Goal: Communication & Community: Share content

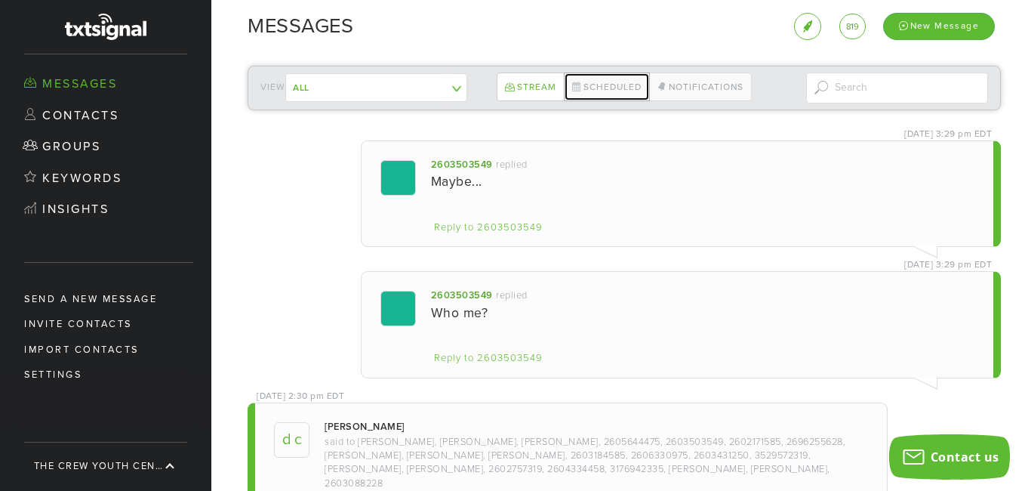
click at [615, 85] on link "Scheduled" at bounding box center [607, 86] width 86 height 29
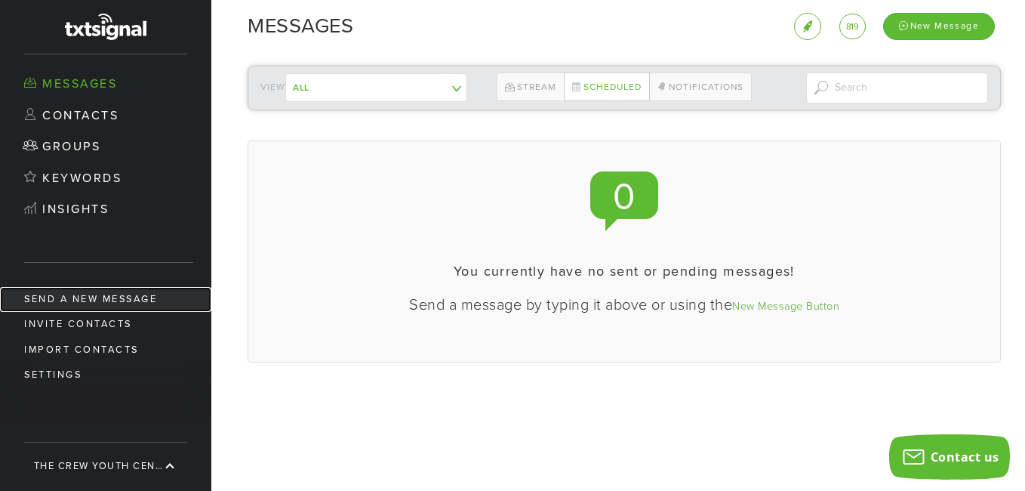
click at [102, 293] on link "Send a new message" at bounding box center [105, 299] width 211 height 25
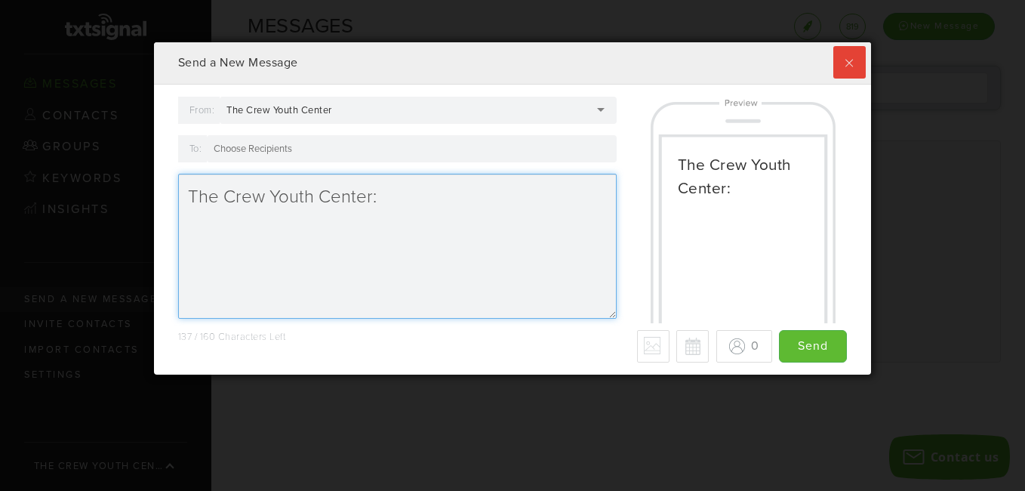
scroll to position [332, 710]
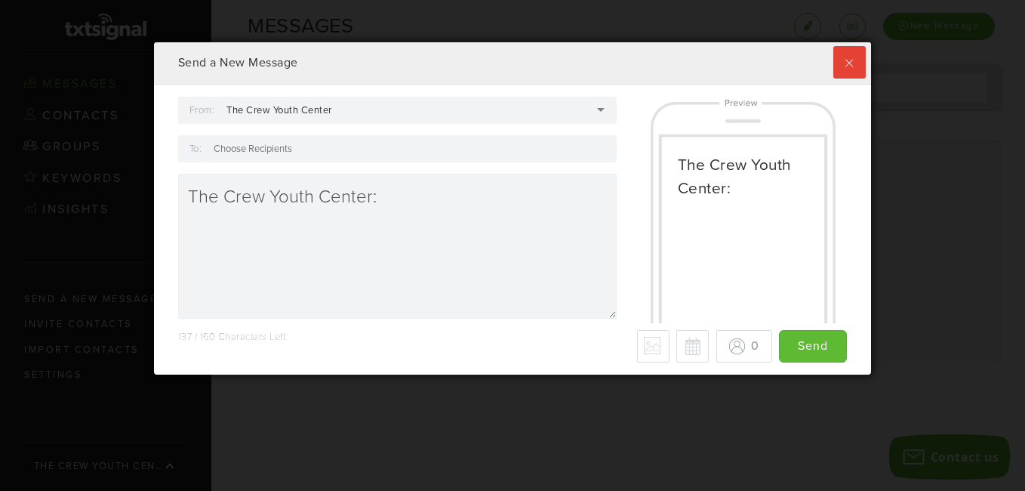
click at [328, 155] on div at bounding box center [412, 148] width 410 height 27
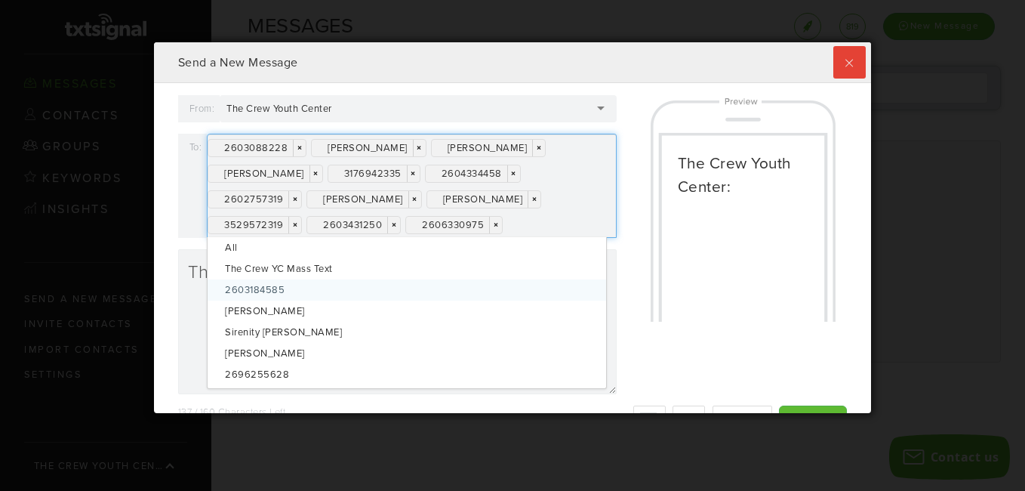
scroll to position [0, 0]
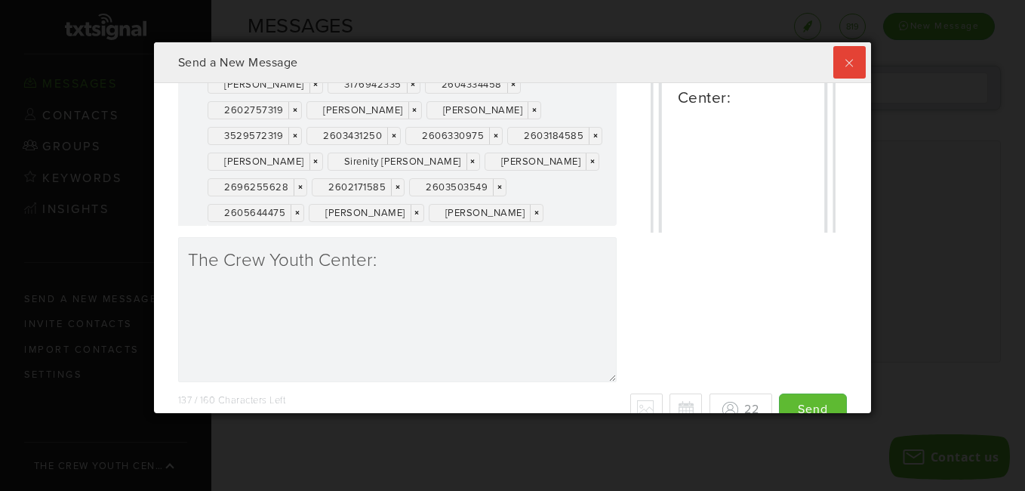
click at [420, 226] on div "2603088228 × × [PERSON_NAME] × × [PERSON_NAME] × × [PERSON_NAME] × × 3176942335…" at bounding box center [412, 135] width 410 height 181
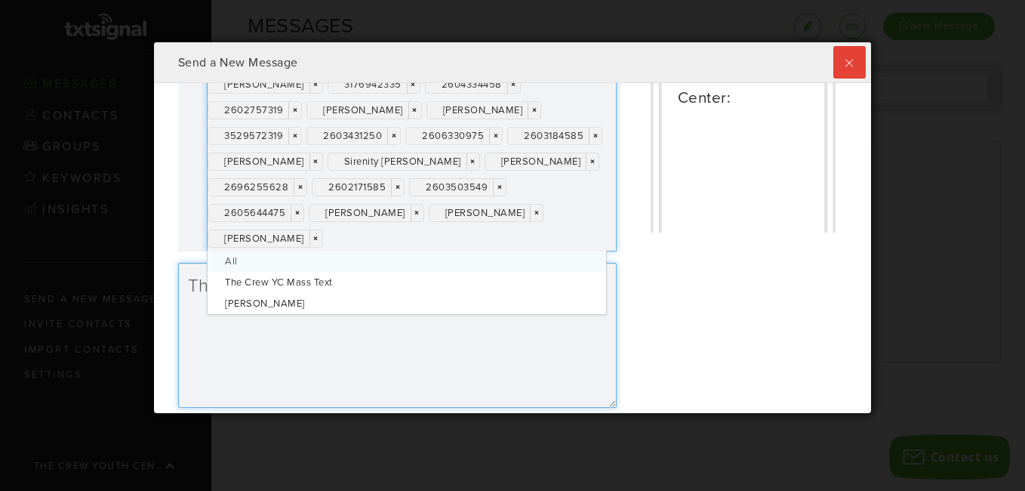
click at [319, 356] on textarea "The Crew Youth Center:" at bounding box center [397, 335] width 439 height 145
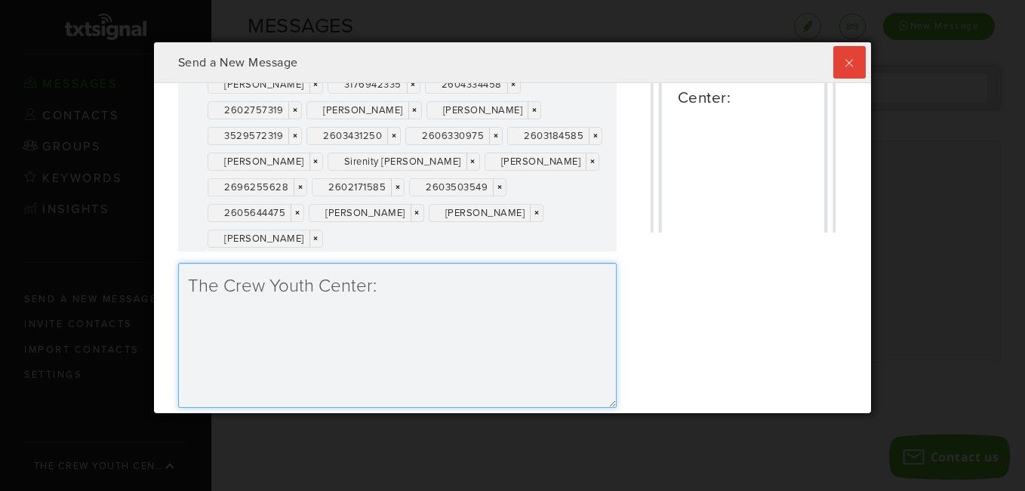
click at [389, 294] on textarea "The Crew Youth Center:" at bounding box center [397, 335] width 439 height 145
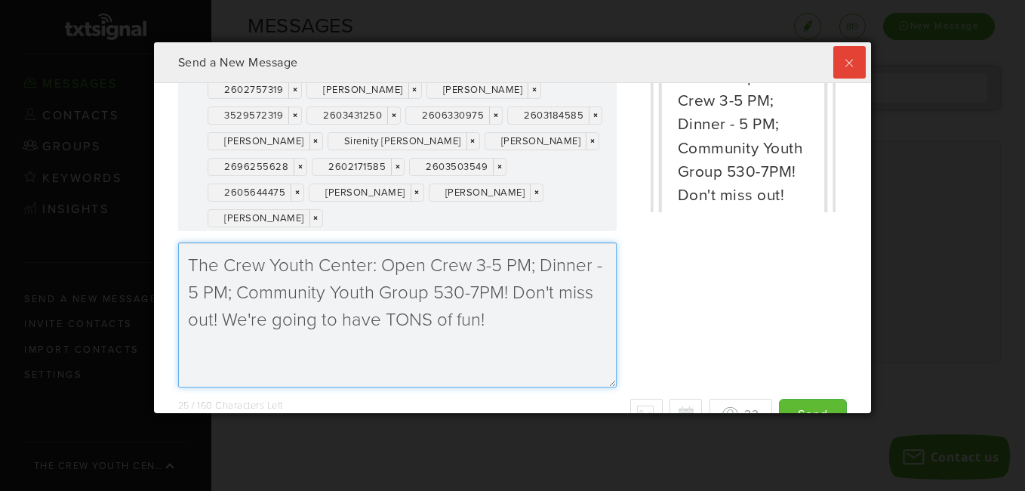
scroll to position [140, 0]
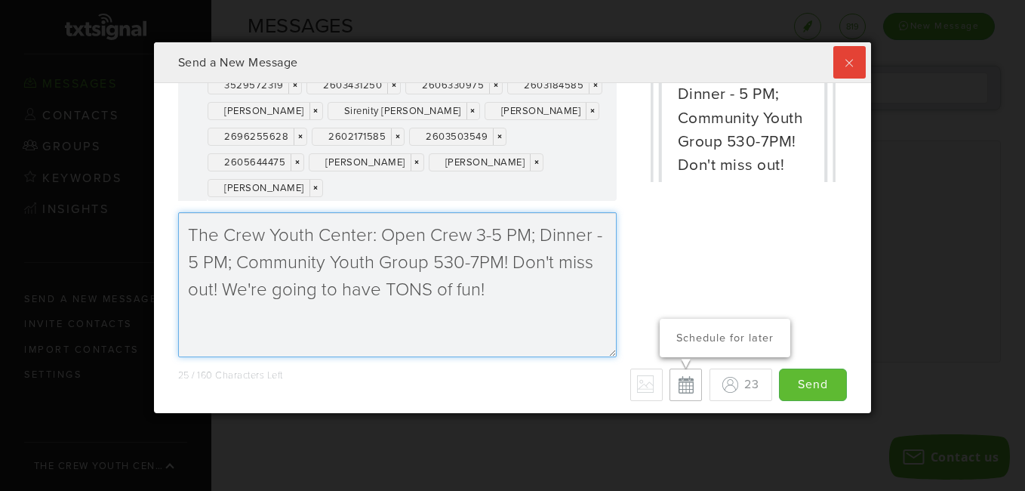
type textarea "The Crew Youth Center: Open Crew 3-5 PM; Dinner - 5 PM; Community Youth Group 5…"
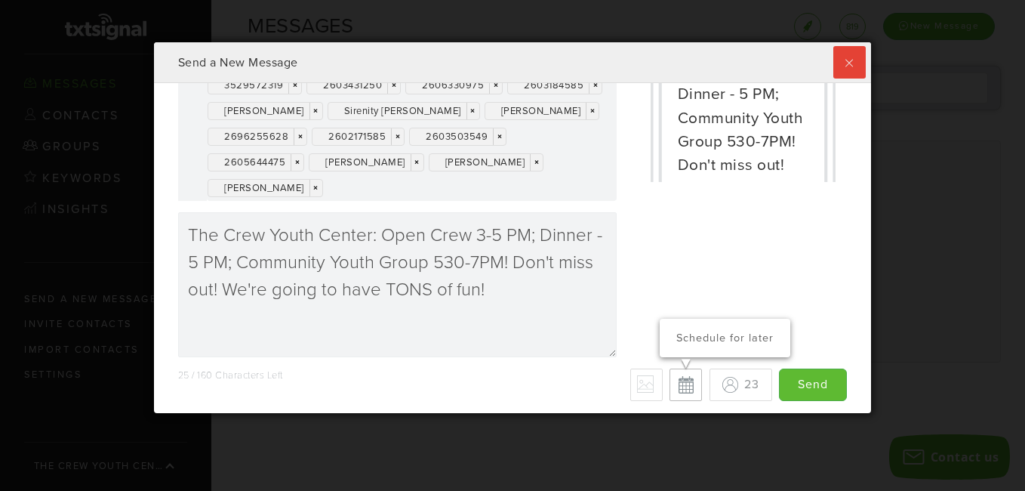
click at [670, 390] on button "Schedule for later" at bounding box center [686, 384] width 32 height 32
click at [671, 387] on button "Cancel scheduled date/time" at bounding box center [687, 385] width 32 height 32
click at [670, 385] on button "Schedule for later" at bounding box center [686, 384] width 32 height 32
click at [672, 340] on p "Cancel scheduled date/time" at bounding box center [726, 329] width 109 height 32
click at [674, 384] on button "Schedule for later" at bounding box center [686, 384] width 32 height 32
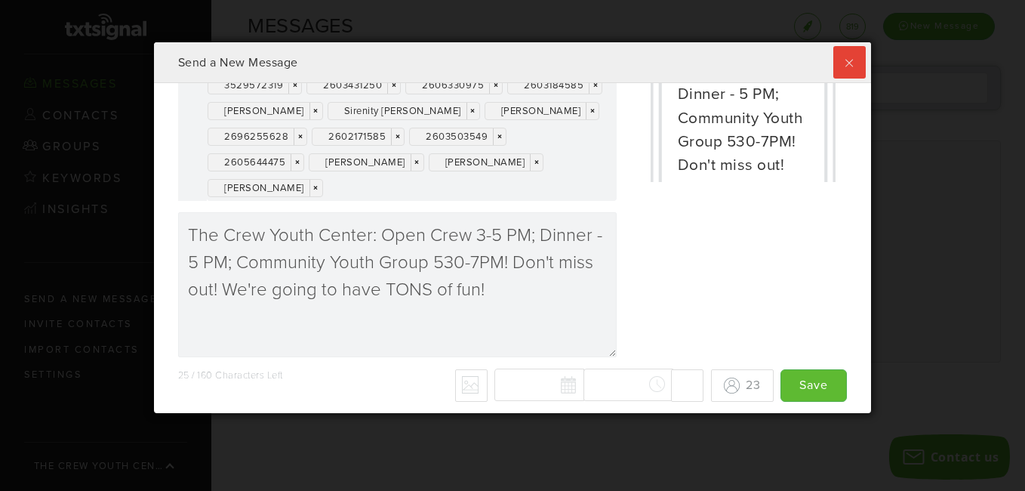
type input "Save"
click at [587, 386] on div "[DATE] Su Mo Tu We Th Fr Sa 27 28 29 30 31 1 2 3 4 5 6 7 8 9 10 11 12 13 14 15 …" at bounding box center [599, 384] width 209 height 33
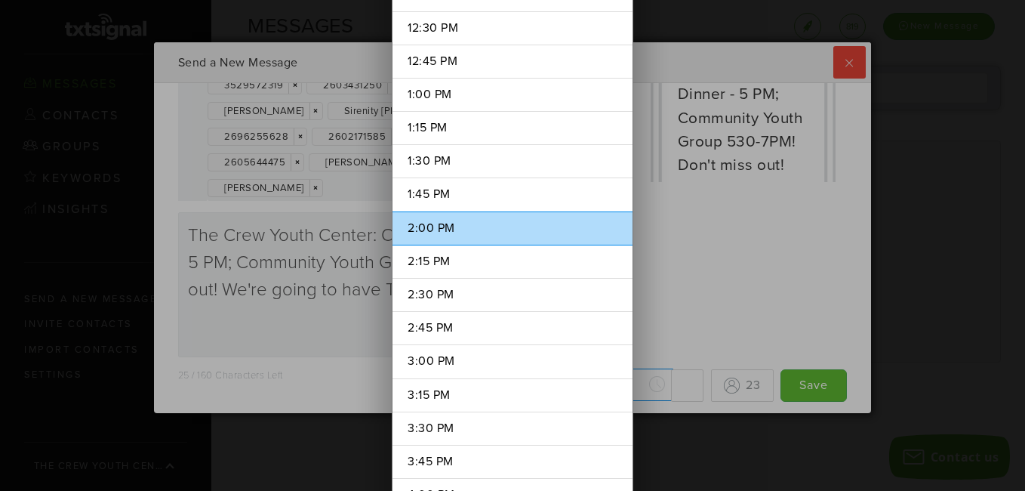
scroll to position [1705, 0]
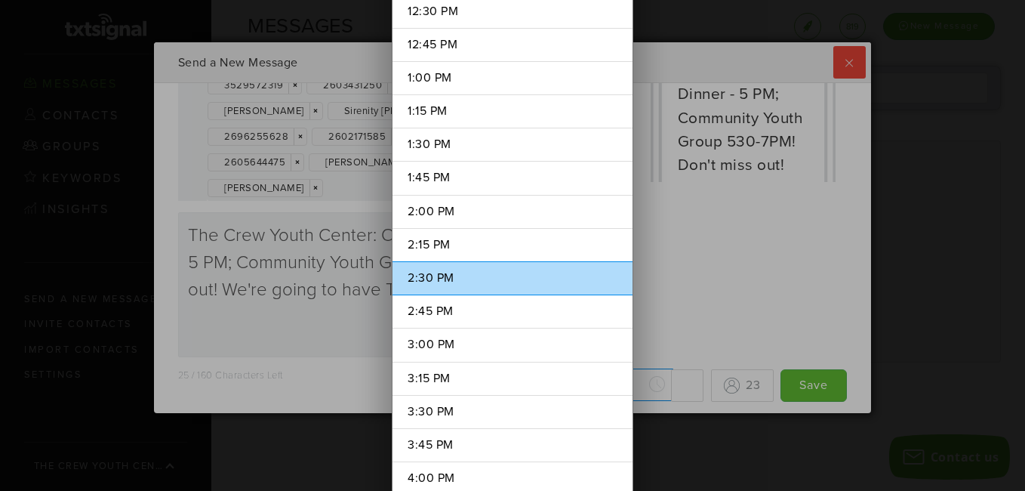
click at [438, 283] on li "2:30 PM" at bounding box center [513, 278] width 240 height 34
type input "2:30 PM"
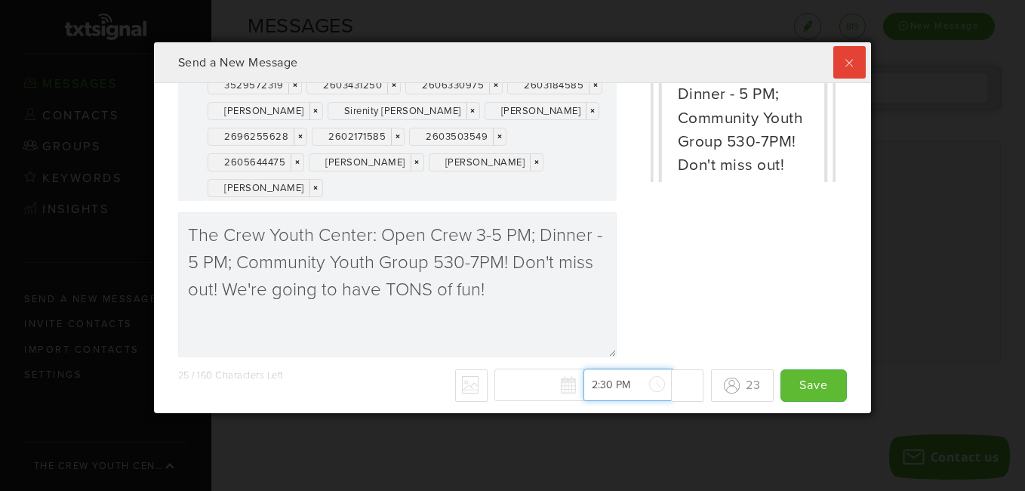
scroll to position [1879, 0]
click at [556, 389] on div "[DATE] Su Mo Tu We Th Fr Sa 27 28 29 30 31 1 2 3 4 5 6 7 8 9 10 11 12 13 14 15 …" at bounding box center [599, 384] width 209 height 33
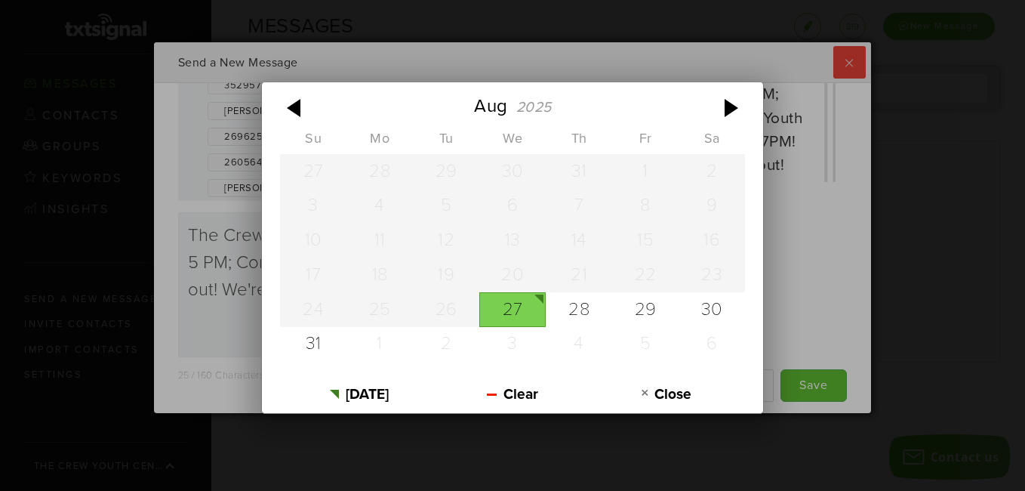
scroll to position [0, 0]
click at [516, 307] on div "27" at bounding box center [512, 309] width 66 height 35
type input "[DATE]"
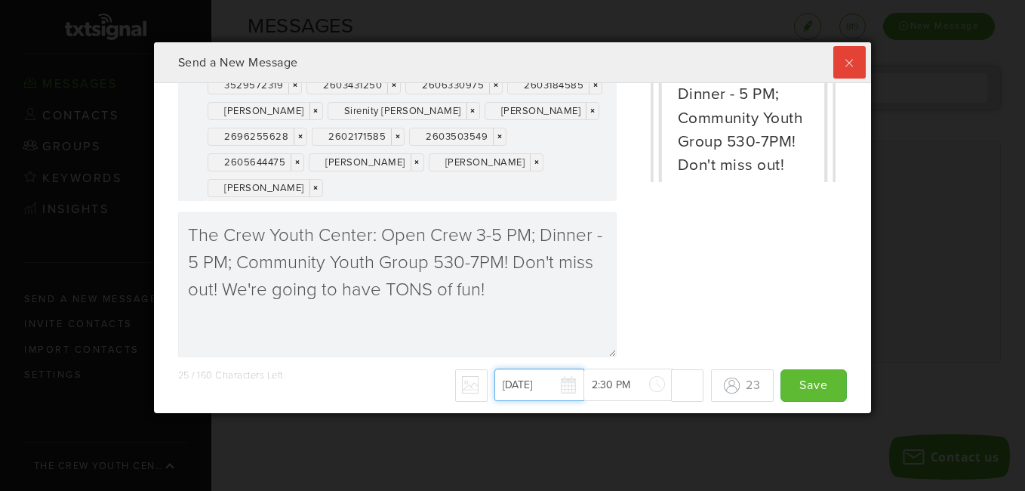
click at [521, 393] on input "[DATE]" at bounding box center [540, 384] width 90 height 32
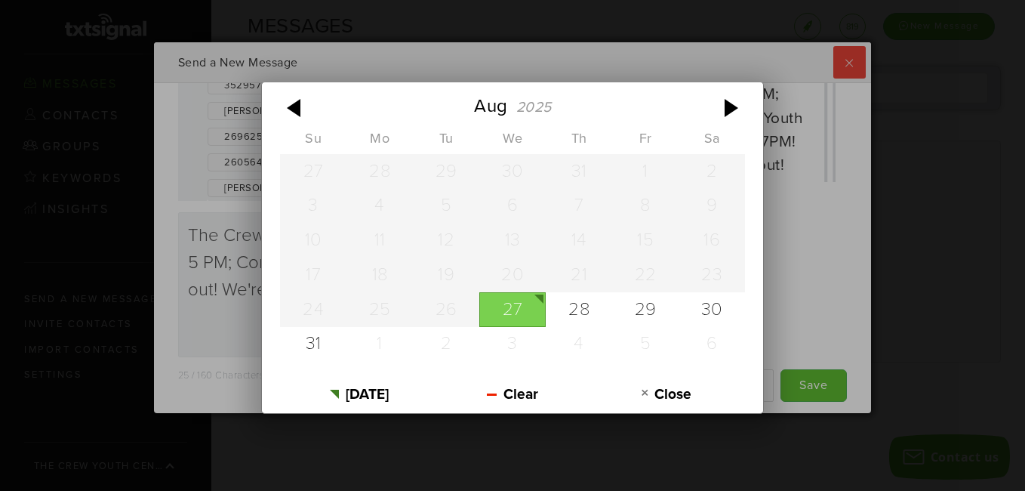
click at [791, 302] on div "[DATE] Su Mo Tu We Th Fr Sa 27 28 29 30 31 1 2 3 4 5 6 7 8 9 10 11 12 13 14 15 …" at bounding box center [512, 245] width 1025 height 491
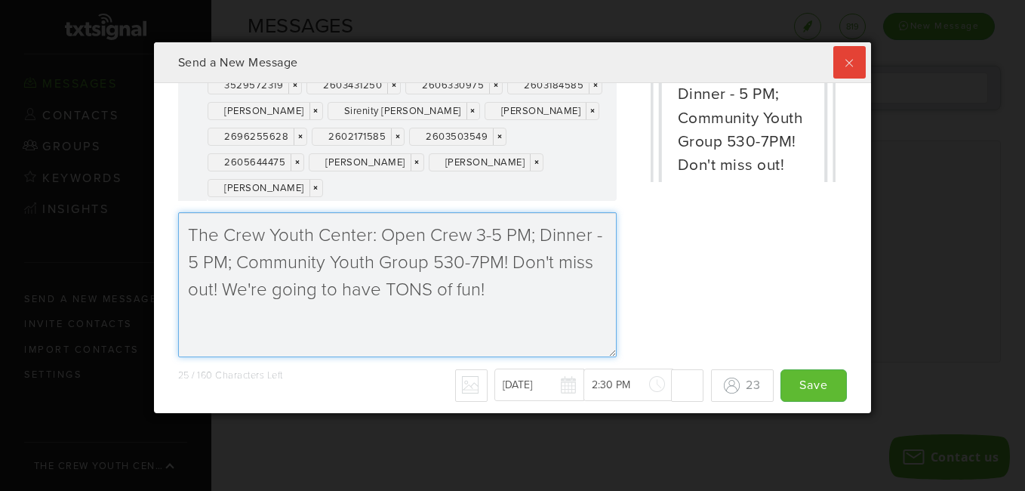
click at [516, 292] on textarea "The Crew Youth Center: Open Crew 3-5 PM; Dinner - 5 PM; Community Youth Group 5…" at bounding box center [397, 284] width 439 height 145
type textarea "The Crew Youth Center: Open Crew 3-5 PM; Dinner - 5 PM; Community Youth Group 5…"
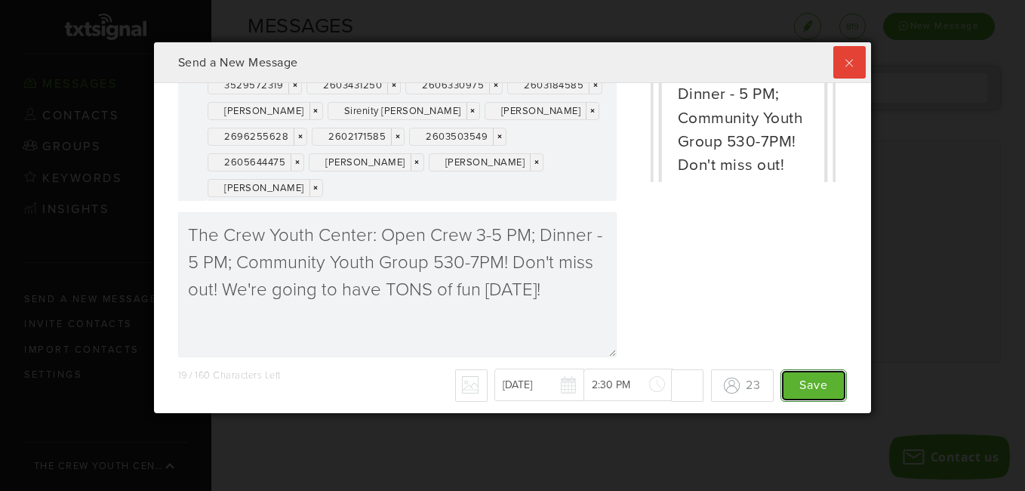
click at [803, 381] on input "Save" at bounding box center [814, 385] width 66 height 32
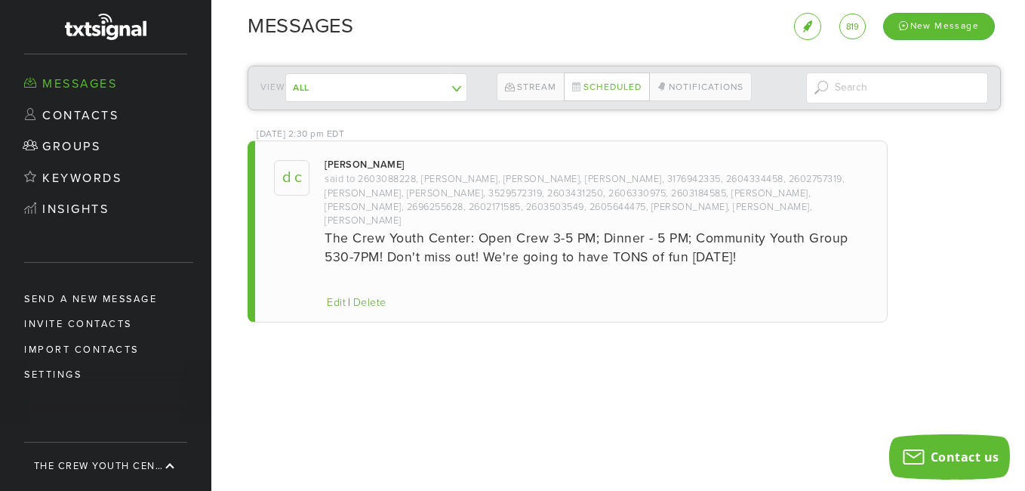
scroll to position [370, 710]
click at [606, 86] on link "Scheduled" at bounding box center [607, 86] width 86 height 29
click at [334, 296] on link "Edit" at bounding box center [336, 302] width 23 height 13
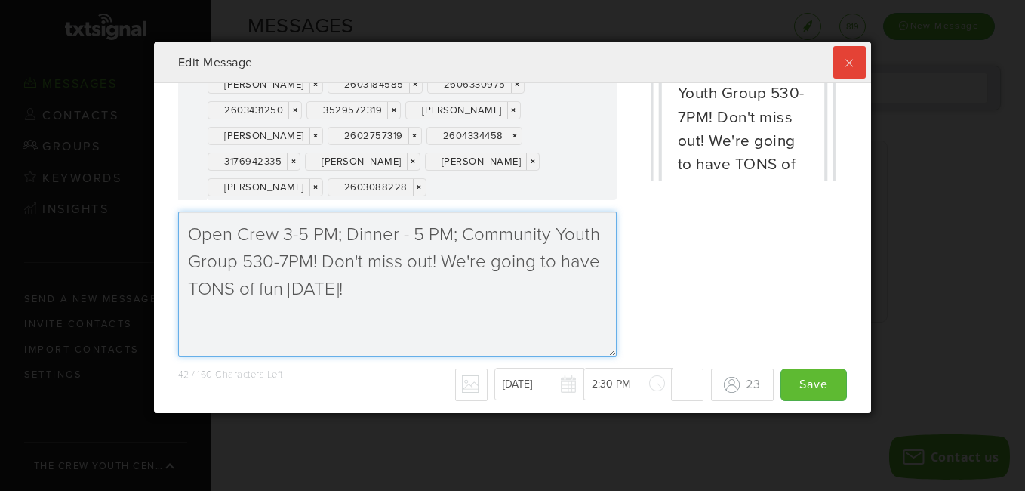
click at [410, 237] on textarea "The Crew Youth Center: Open Crew 3-5 PM; Dinner - 5 PM; Community Youth Group 5…" at bounding box center [397, 283] width 439 height 145
type textarea "Open Crew 3-5 PM; Dinner 5 PM; Community Youth Group 530-7PM! Don't miss out! W…"
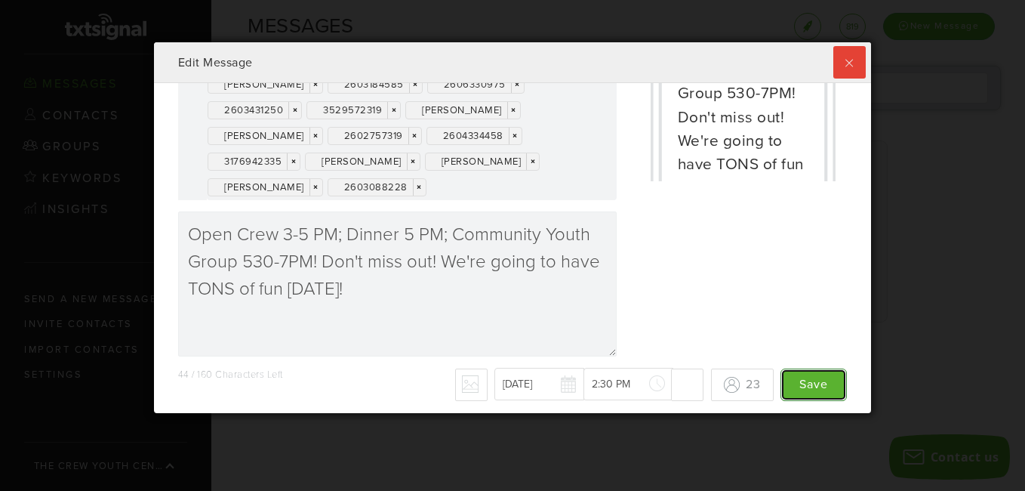
click at [803, 384] on input "Save" at bounding box center [814, 384] width 66 height 32
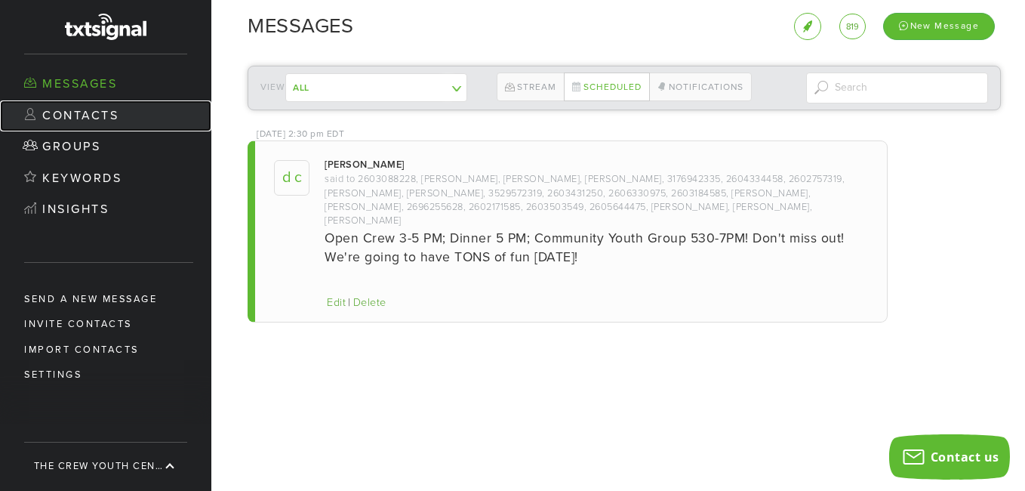
click at [72, 116] on link "Contacts" at bounding box center [105, 116] width 211 height 32
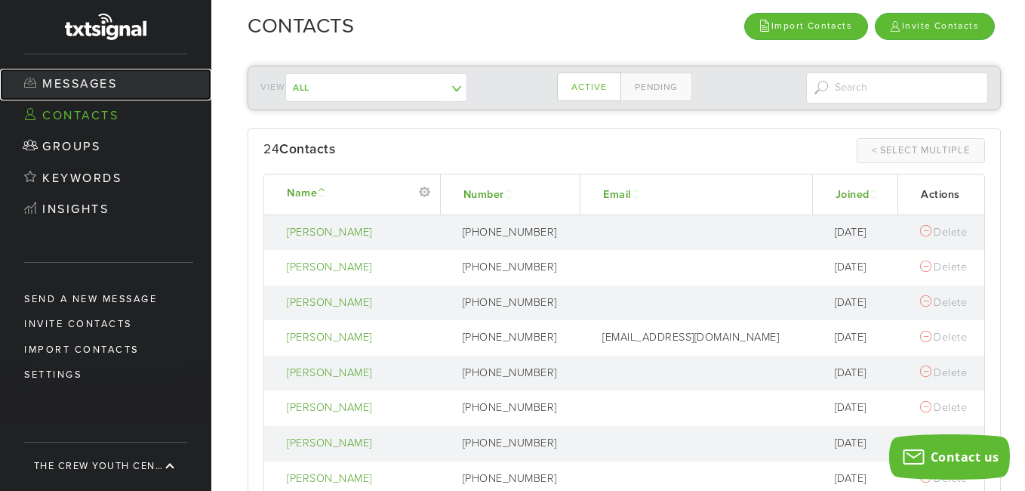
click at [113, 86] on link "Messages" at bounding box center [105, 85] width 211 height 32
